Goal: Information Seeking & Learning: Find specific fact

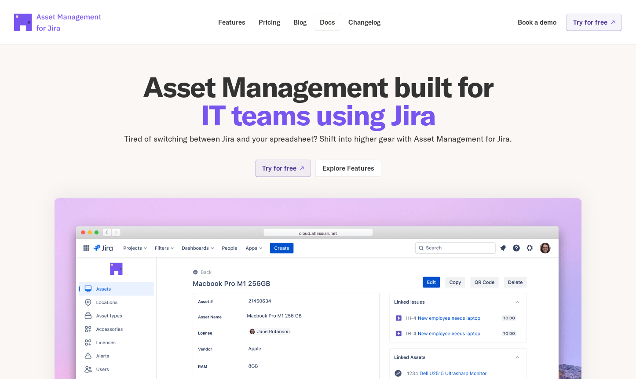
click at [326, 24] on p "Docs" at bounding box center [327, 22] width 15 height 7
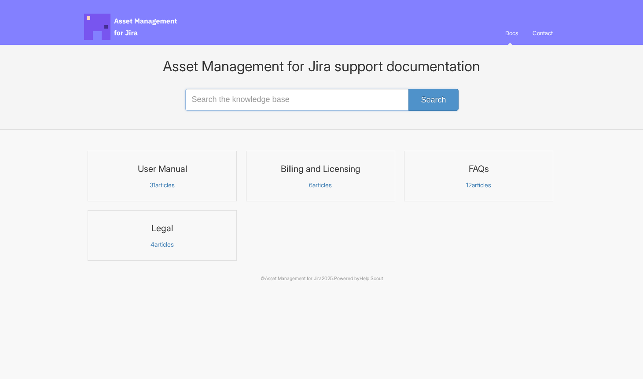
drag, startPoint x: 235, startPoint y: 101, endPoint x: 256, endPoint y: 57, distance: 48.6
click at [235, 93] on input "Search the knowledge base" at bounding box center [321, 100] width 273 height 22
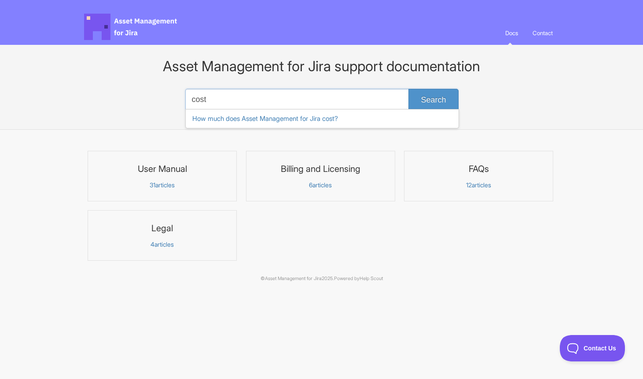
type input "cost"
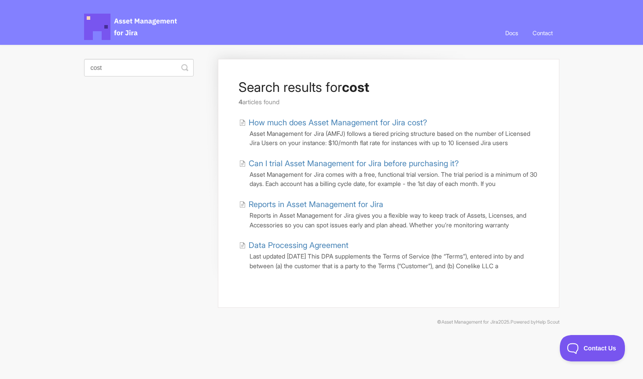
click at [352, 121] on link "How much does Asset Management for Jira cost?" at bounding box center [333, 123] width 188 height 12
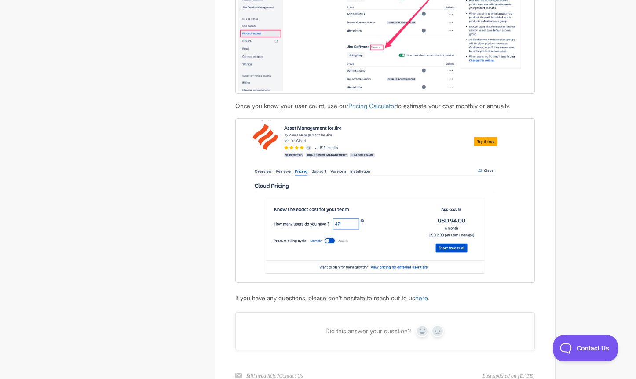
scroll to position [894, 0]
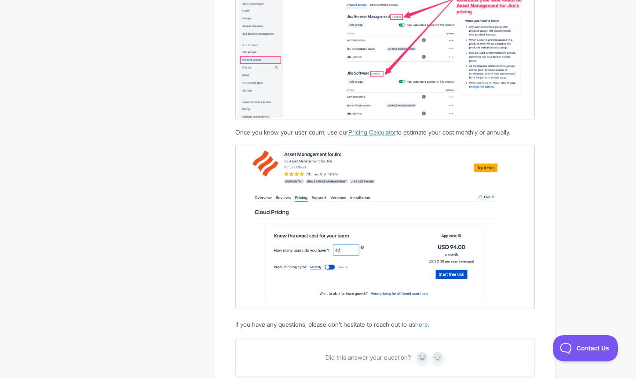
click at [388, 134] on link "Pricing Calculator" at bounding box center [372, 131] width 48 height 7
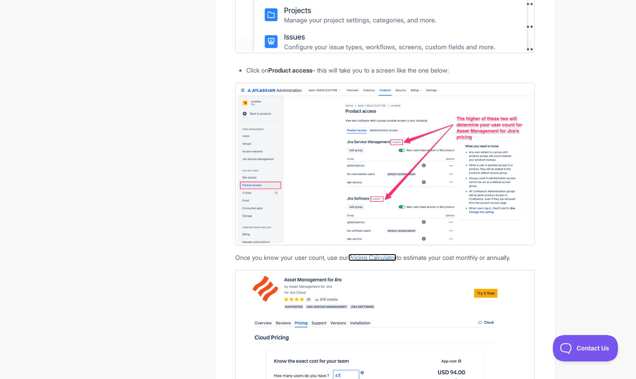
scroll to position [785, 0]
